Goal: Task Accomplishment & Management: Use online tool/utility

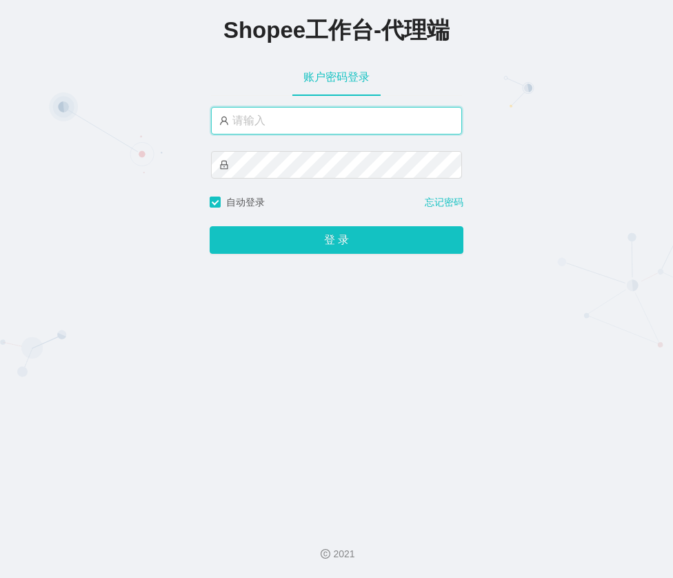
click at [279, 123] on input "text" at bounding box center [336, 121] width 251 height 28
type input "xjp4"
click at [292, 181] on div "xjp4" at bounding box center [336, 151] width 251 height 88
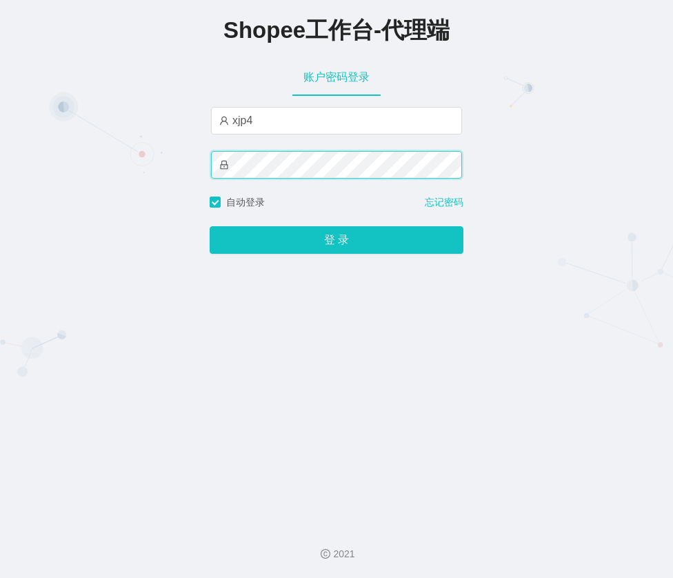
click at [210, 226] on button "登 录" at bounding box center [337, 240] width 254 height 28
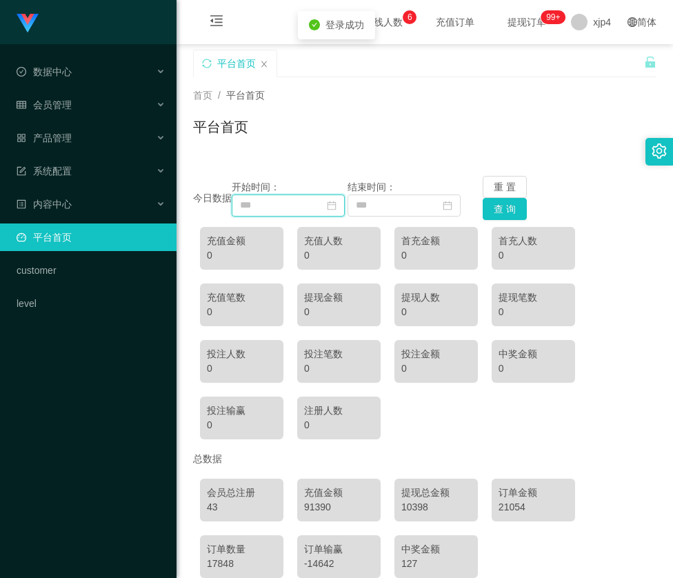
click at [325, 211] on input at bounding box center [288, 206] width 113 height 22
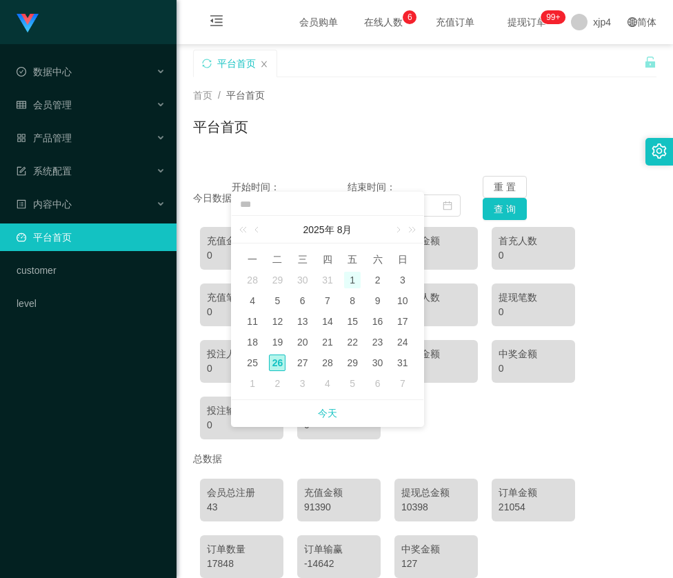
click at [350, 277] on div "1" at bounding box center [352, 280] width 17 height 17
type input "**********"
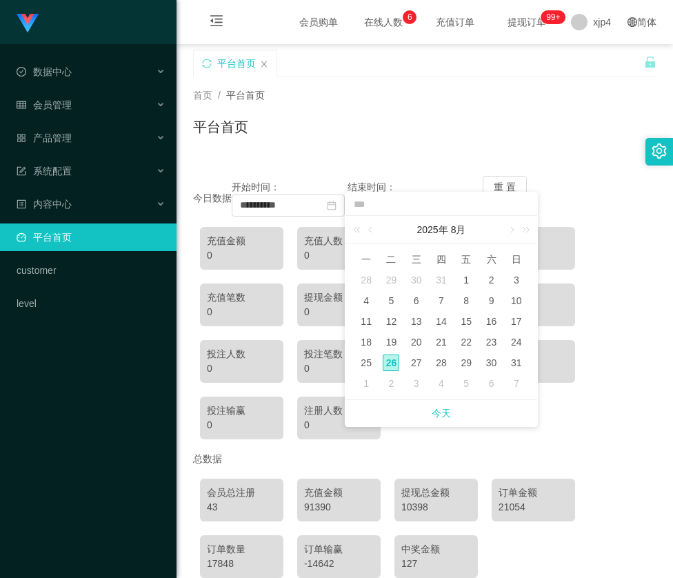
click at [535, 154] on div "首页 / 平台首页 / 平台首页" at bounding box center [425, 118] width 497 height 82
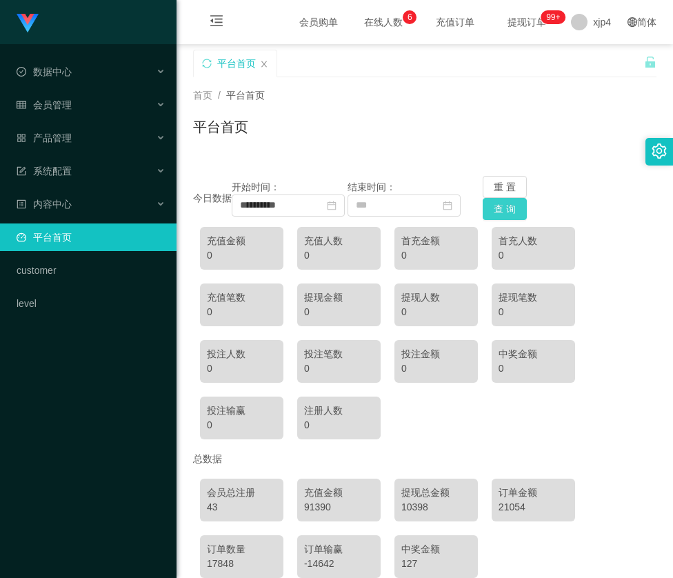
click at [503, 211] on button "查 询" at bounding box center [505, 209] width 44 height 22
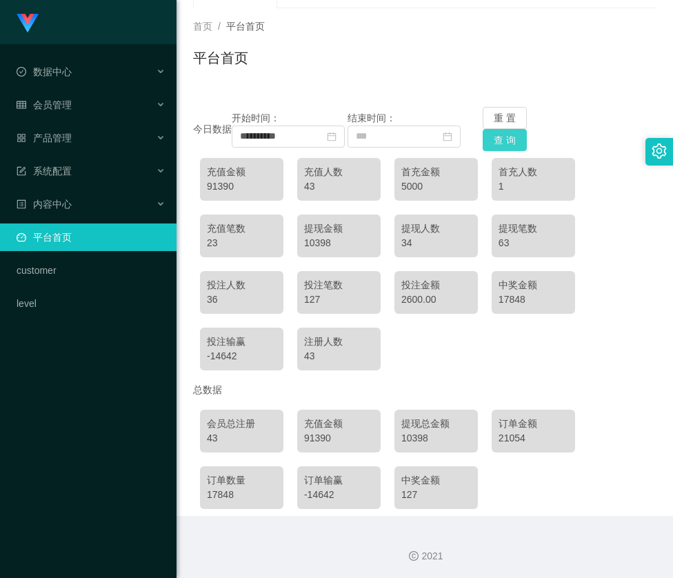
scroll to position [71, 0]
